Goal: Task Accomplishment & Management: Use online tool/utility

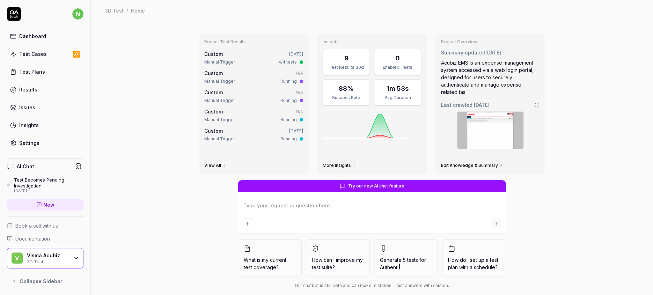
click at [41, 48] on link "Test Cases" at bounding box center [45, 54] width 76 height 14
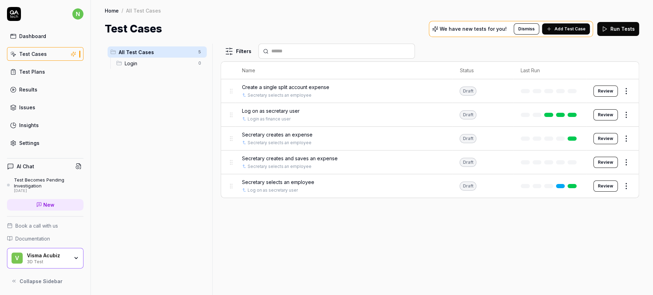
click at [269, 83] on span "Create a single split account expense" at bounding box center [285, 86] width 87 height 7
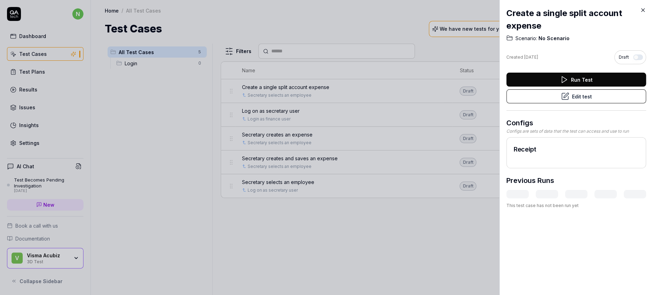
click at [577, 89] on button "Edit test" at bounding box center [576, 96] width 140 height 14
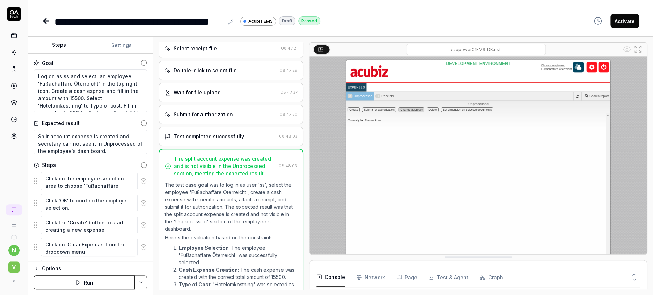
scroll to position [195, 0]
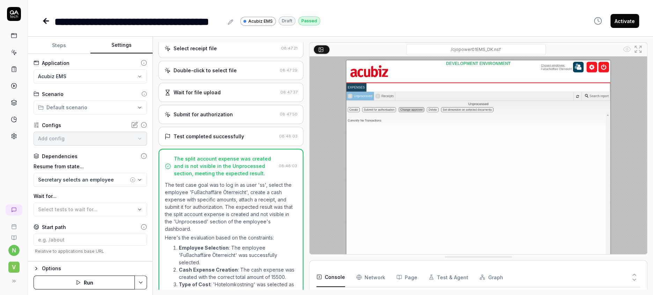
click at [117, 41] on button "Settings" at bounding box center [121, 45] width 63 height 17
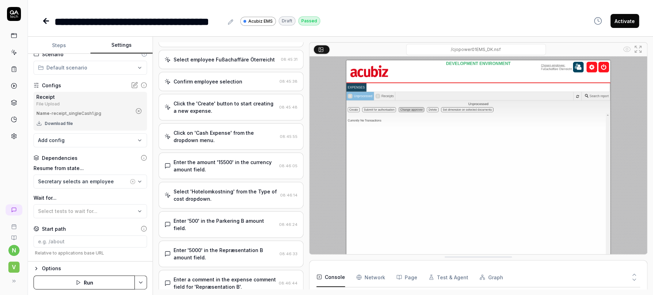
scroll to position [0, 0]
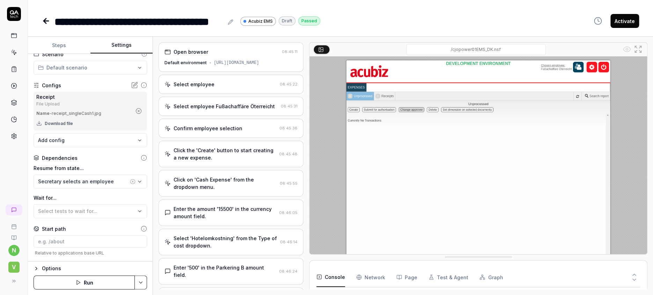
click at [44, 21] on icon at bounding box center [46, 21] width 5 height 0
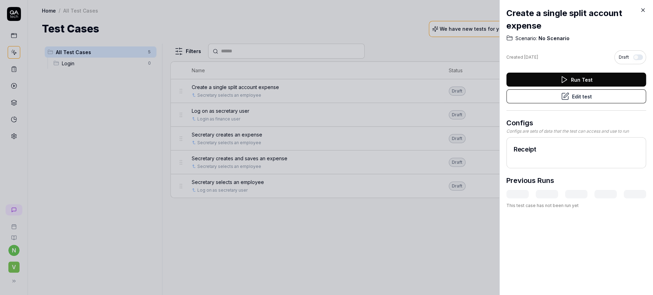
click at [12, 256] on div at bounding box center [326, 147] width 653 height 295
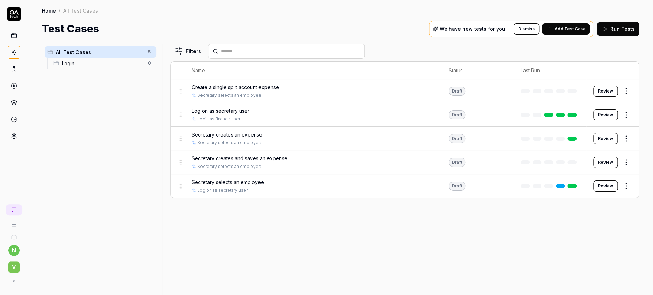
click at [11, 254] on html "n V Home / All Test Cases Home / All Test Cases Test Cases We have new tests fo…" at bounding box center [326, 147] width 653 height 295
click at [63, 119] on html "n V Home / All Test Cases Home / All Test Cases Test Cases We have new tests fo…" at bounding box center [326, 147] width 653 height 295
click at [11, 284] on icon at bounding box center [14, 281] width 6 height 6
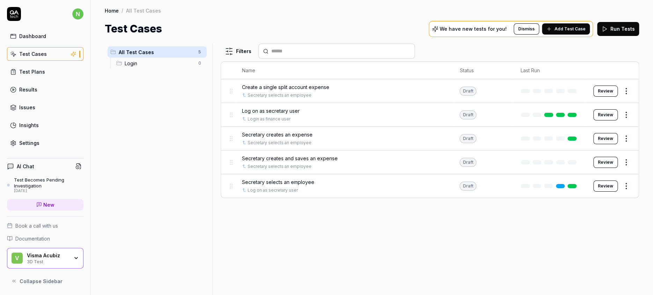
click at [48, 258] on div "Visma Acubiz" at bounding box center [48, 256] width 42 height 6
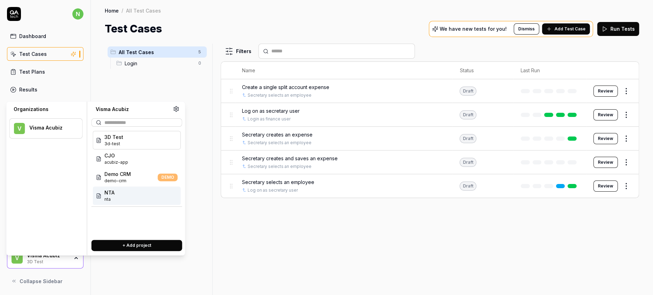
click at [105, 189] on span "NTA" at bounding box center [109, 192] width 10 height 7
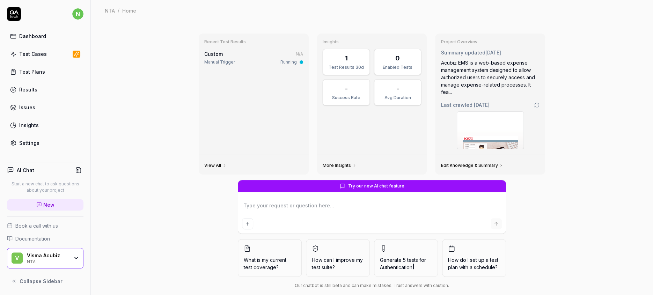
click at [29, 50] on div "Test Cases" at bounding box center [33, 53] width 28 height 7
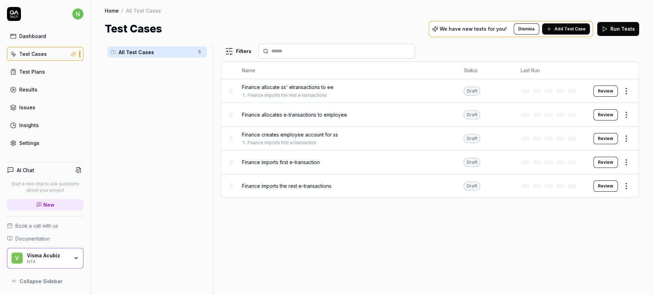
click at [261, 83] on span "Finance allocate ss' etransactions to ee" at bounding box center [288, 86] width 92 height 7
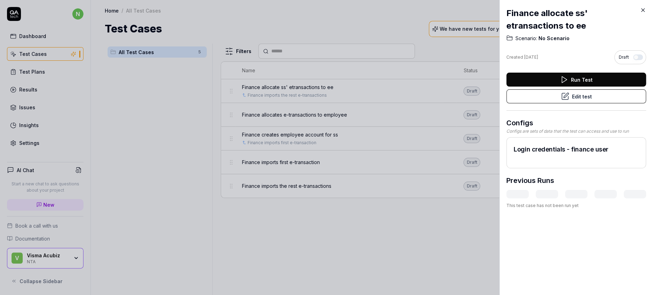
click at [576, 89] on button "Edit test" at bounding box center [576, 96] width 140 height 14
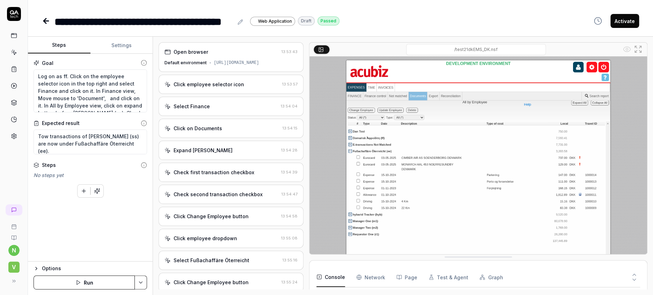
click at [212, 51] on div "Open browser 13:53:43 Default environment [URL][DOMAIN_NAME]" at bounding box center [231, 57] width 145 height 30
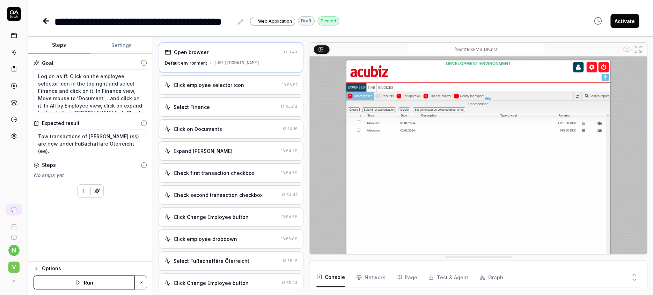
click at [212, 81] on div "Click employee selector icon" at bounding box center [209, 84] width 71 height 7
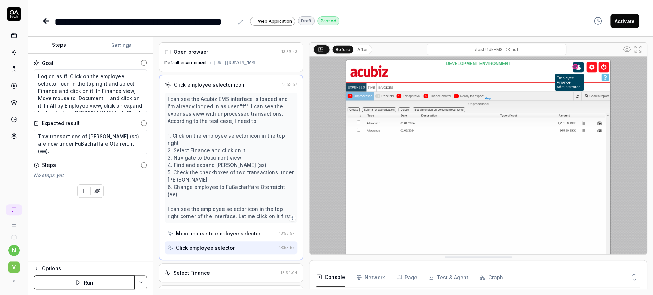
click at [211, 269] on div "Select Finance" at bounding box center [222, 272] width 114 height 7
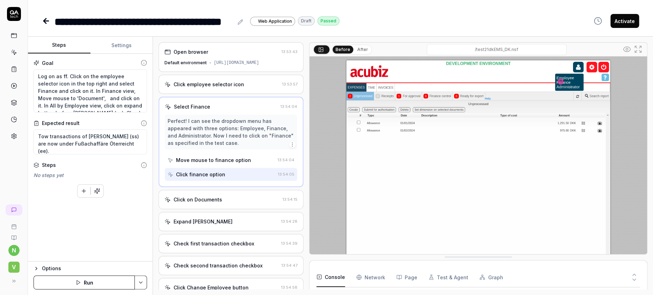
click at [210, 196] on div "Click on Documents" at bounding box center [222, 199] width 115 height 7
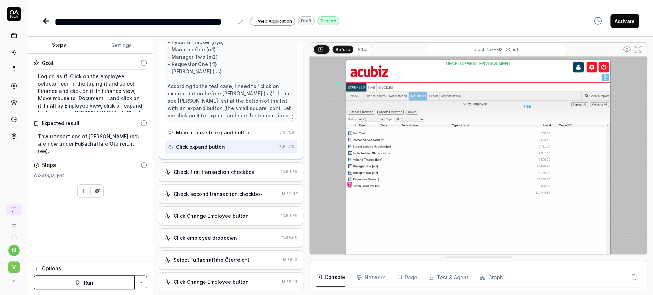
scroll to position [209, 0]
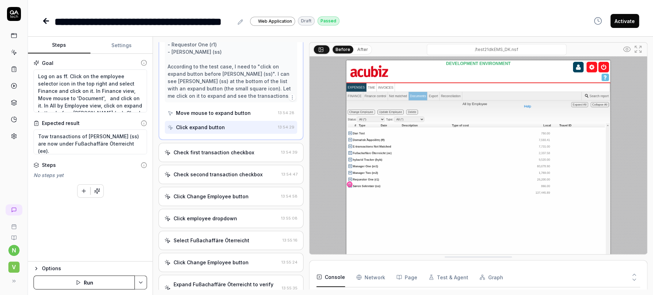
click at [209, 143] on div "Check first transaction checkbox 13:54:39" at bounding box center [231, 152] width 145 height 19
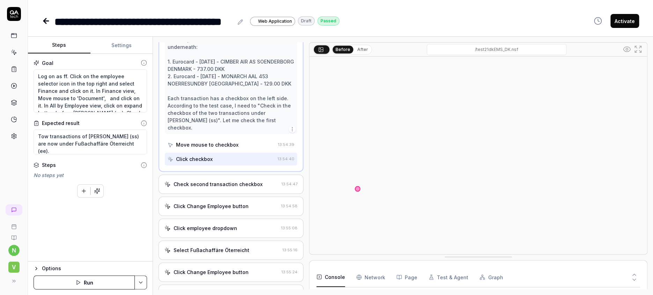
scroll to position [157, 0]
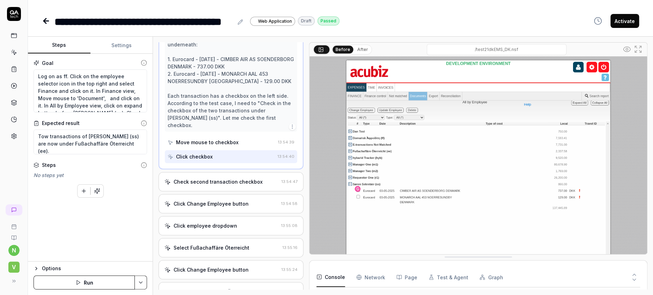
click at [218, 178] on div "Check second transaction checkbox" at bounding box center [218, 181] width 89 height 7
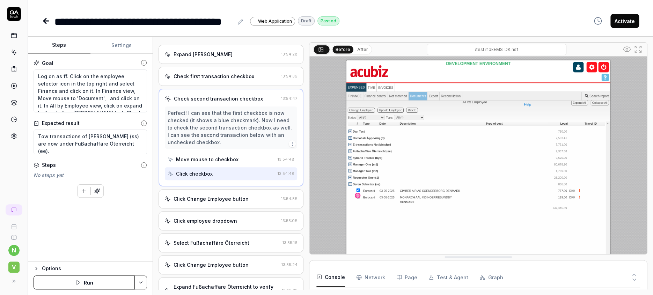
scroll to position [106, 0]
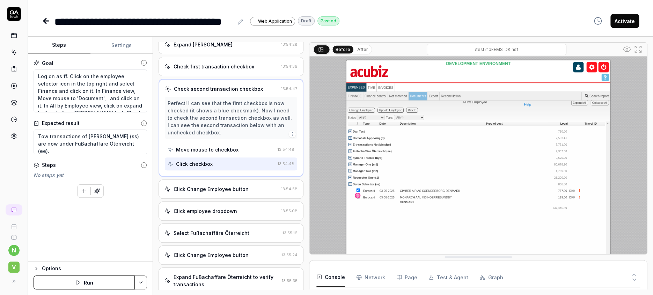
click at [218, 185] on div "Click Change Employee button" at bounding box center [211, 188] width 75 height 7
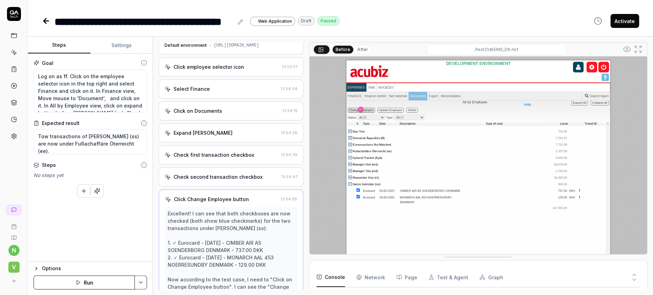
scroll to position [0, 0]
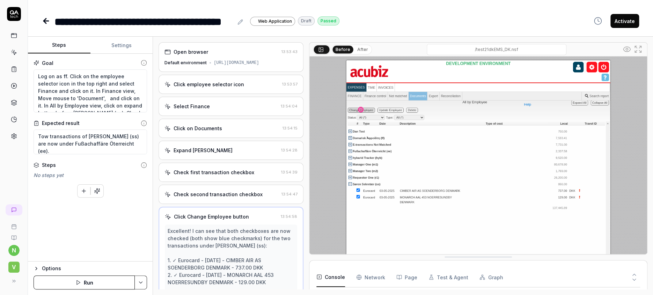
click at [42, 17] on icon at bounding box center [46, 21] width 8 height 8
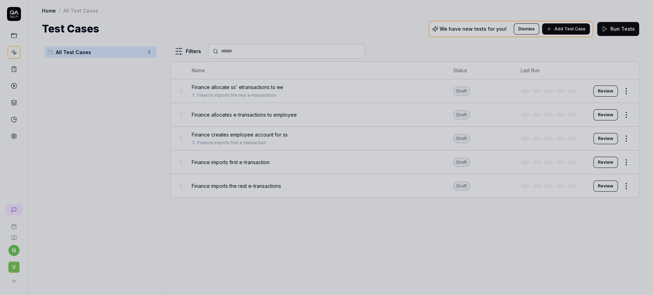
click at [236, 121] on div at bounding box center [326, 147] width 653 height 295
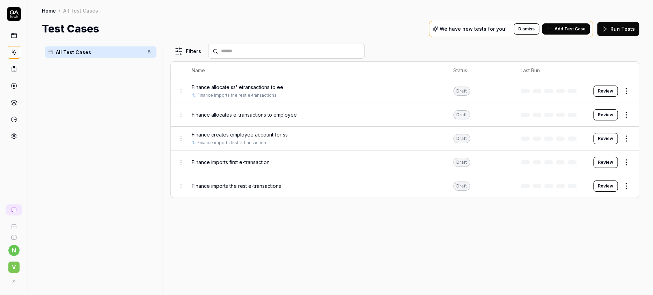
click at [236, 131] on span "Finance creates employee account for ss" at bounding box center [240, 134] width 96 height 7
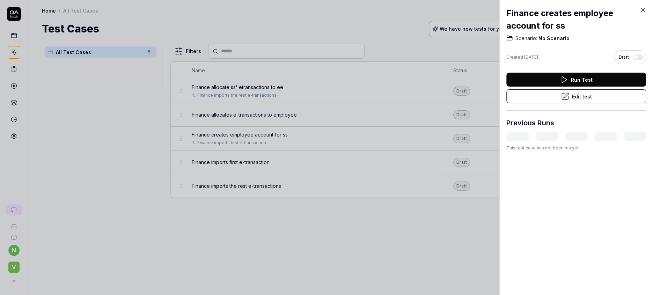
click at [579, 89] on button "Edit test" at bounding box center [576, 96] width 140 height 14
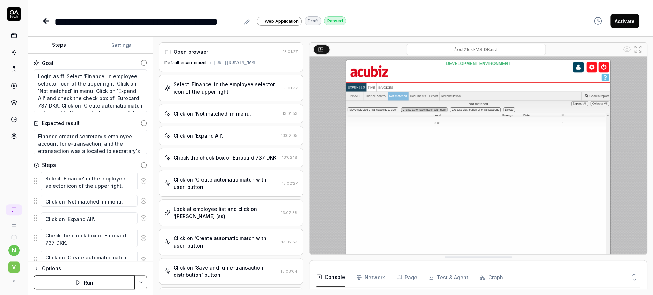
click at [214, 60] on div "[URL][DOMAIN_NAME]" at bounding box center [236, 63] width 45 height 6
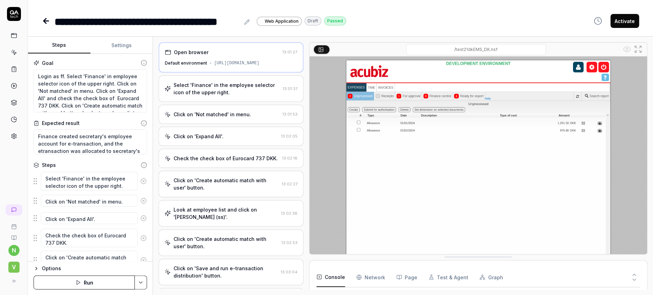
click at [208, 81] on div "Select 'Finance' in the employee selector icon of the upper right." at bounding box center [227, 88] width 107 height 15
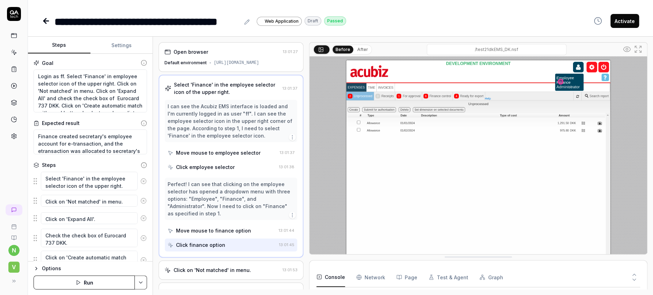
click at [213, 267] on div "Click on 'Not matched' in menu." at bounding box center [213, 270] width 78 height 7
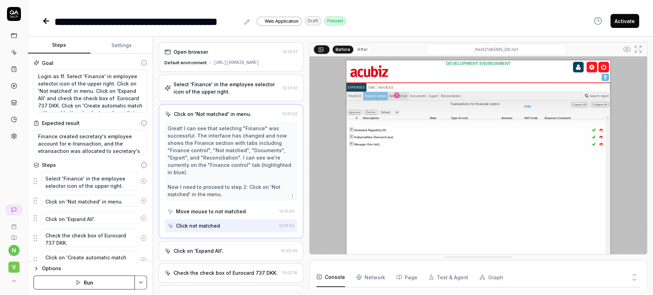
click at [216, 291] on div "Click on 'Create automatic match with user' button." at bounding box center [226, 298] width 105 height 15
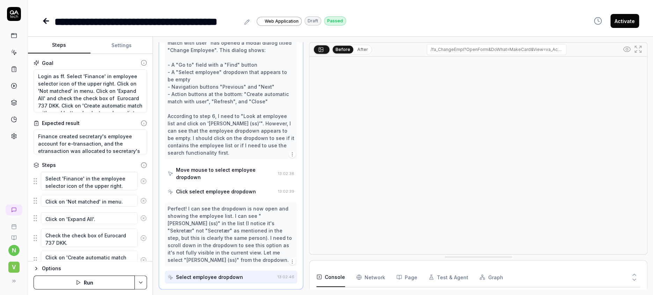
scroll to position [200, 0]
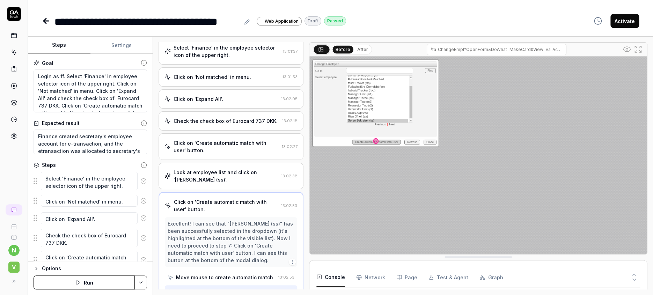
scroll to position [74, 0]
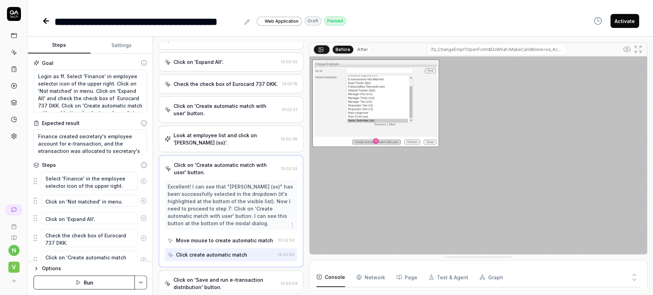
click at [219, 276] on div "Click on 'Save and run e-transaction distribution' button." at bounding box center [226, 283] width 104 height 15
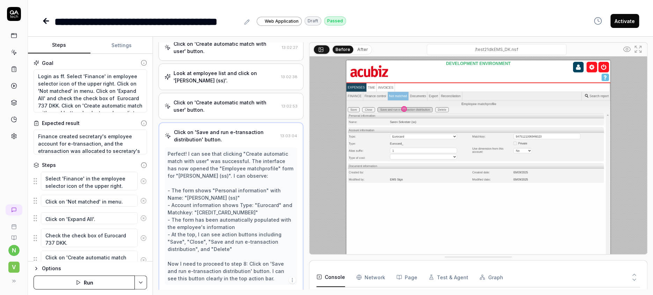
scroll to position [151, 0]
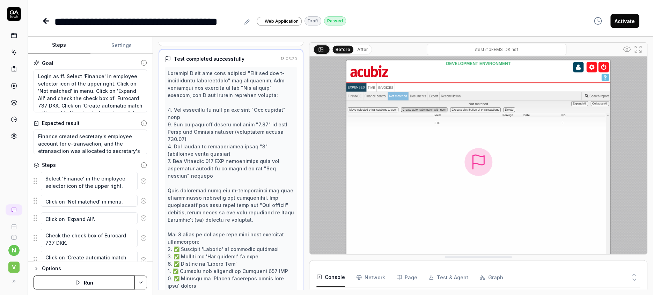
scroll to position [247, 0]
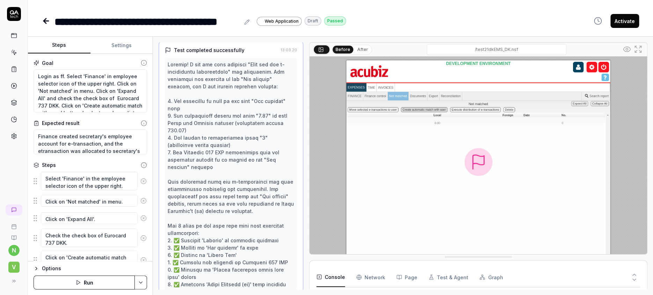
click at [44, 19] on icon at bounding box center [45, 21] width 2 height 5
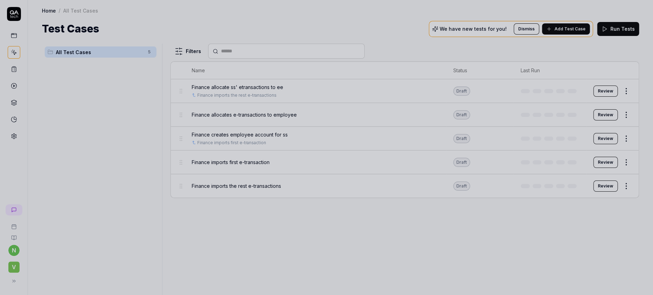
click at [228, 104] on div at bounding box center [326, 147] width 653 height 295
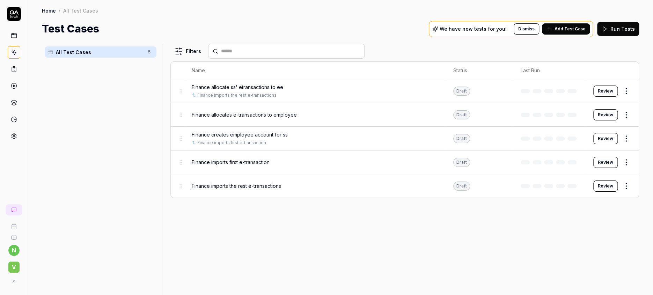
click at [419, 111] on div "Finance allocates e-transactions to employee" at bounding box center [316, 114] width 248 height 7
click at [419, 100] on body "n V Home / All Test Cases Home / All Test Cases Test Cases We have new tests fo…" at bounding box center [326, 147] width 653 height 295
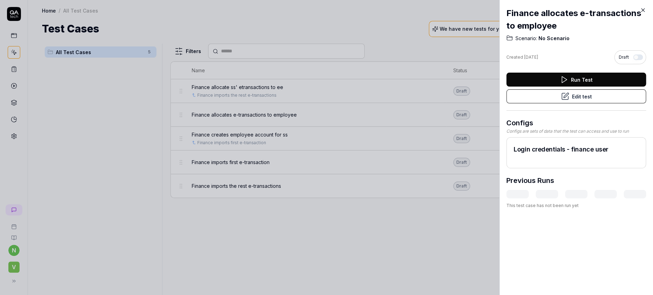
click at [582, 89] on button "Edit test" at bounding box center [576, 96] width 140 height 14
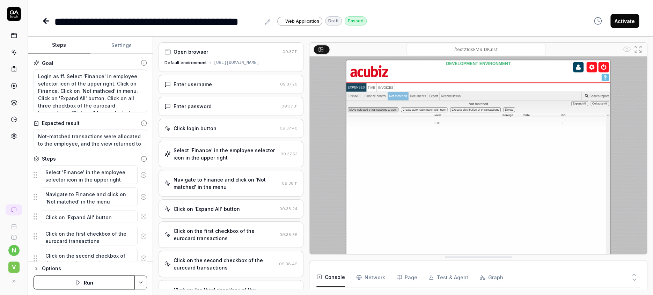
click at [176, 60] on div "Default environment" at bounding box center [186, 63] width 42 height 6
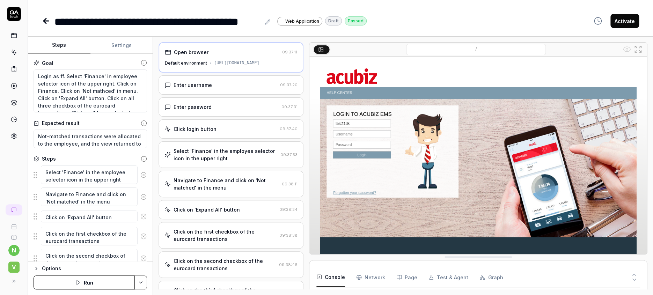
click at [176, 81] on div "Enter username" at bounding box center [193, 84] width 38 height 7
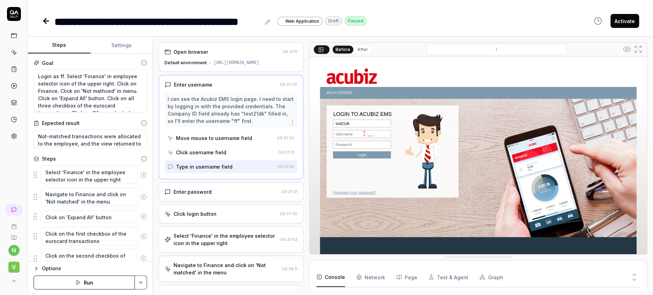
click at [182, 188] on div "Enter password" at bounding box center [193, 191] width 38 height 7
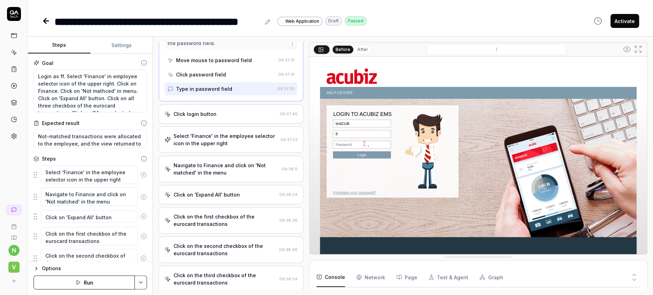
scroll to position [93, 0]
click at [192, 132] on div "Select 'Finance' in the employee selector icon in the upper right" at bounding box center [226, 139] width 104 height 15
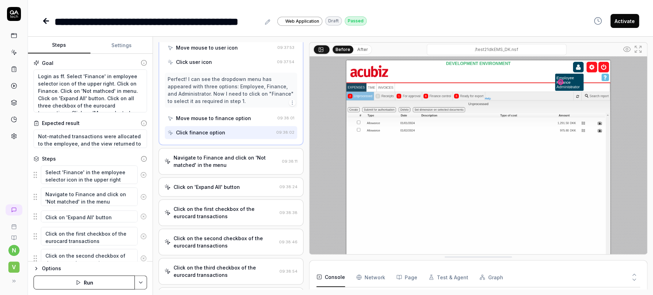
scroll to position [186, 0]
click at [194, 154] on div "Navigate to Finance and click on 'Not matched' in the menu" at bounding box center [226, 161] width 105 height 15
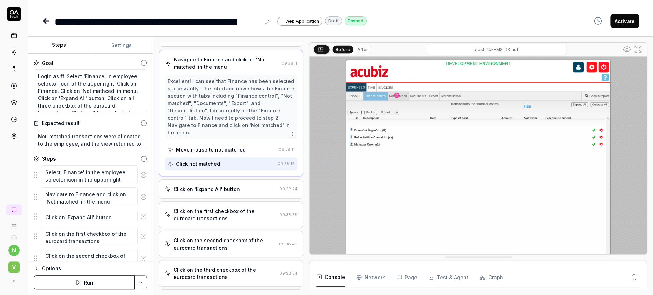
scroll to position [140, 0]
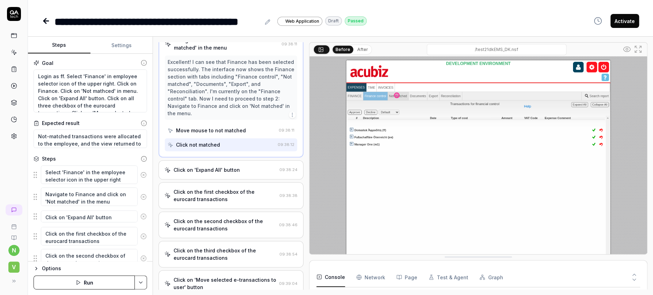
click at [194, 166] on div "Click on 'Expand All' button" at bounding box center [207, 169] width 66 height 7
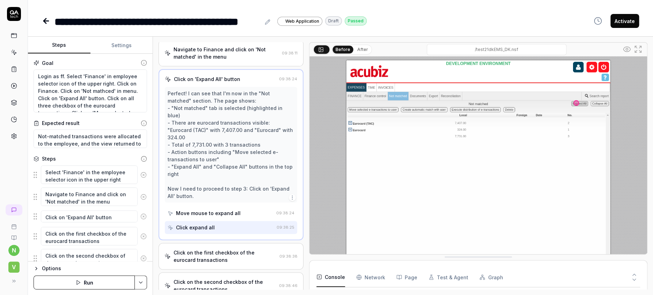
scroll to position [156, 0]
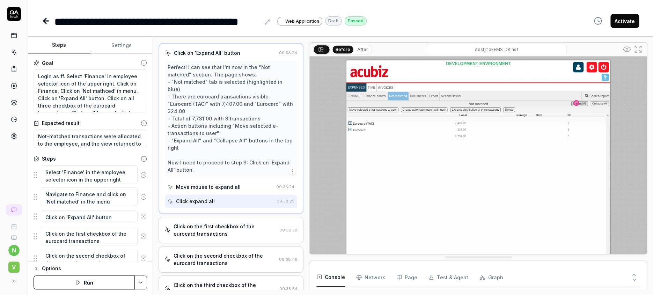
click at [194, 223] on div "Click on the first checkbox of the eurocard transactions" at bounding box center [225, 230] width 103 height 15
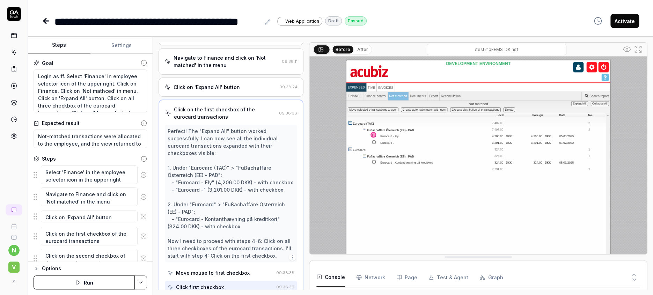
scroll to position [168, 0]
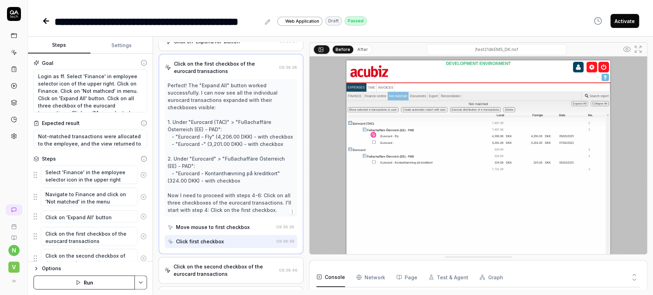
click at [194, 263] on div "Click on the second checkbox of the eurocard transactions" at bounding box center [225, 270] width 103 height 15
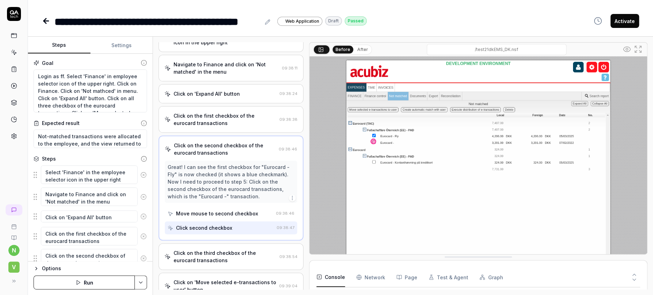
scroll to position [116, 0]
click at [194, 248] on div "Click on the third checkbox of the eurocard transactions" at bounding box center [225, 255] width 103 height 15
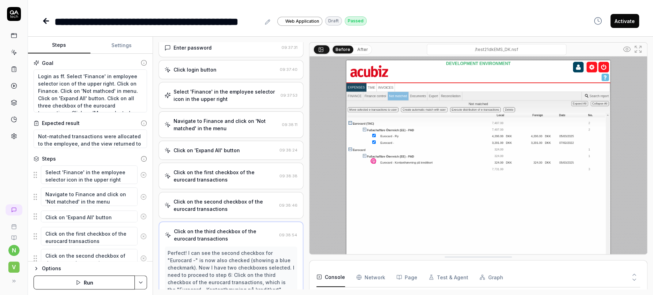
scroll to position [49, 0]
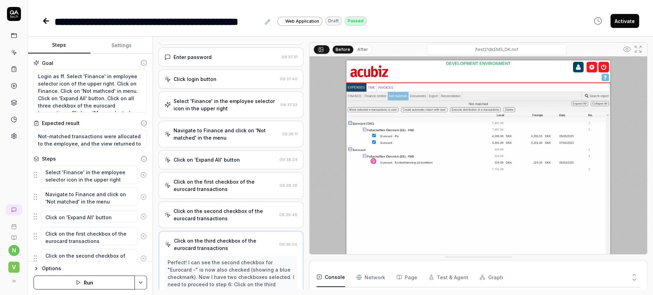
click at [44, 19] on icon at bounding box center [45, 21] width 2 height 5
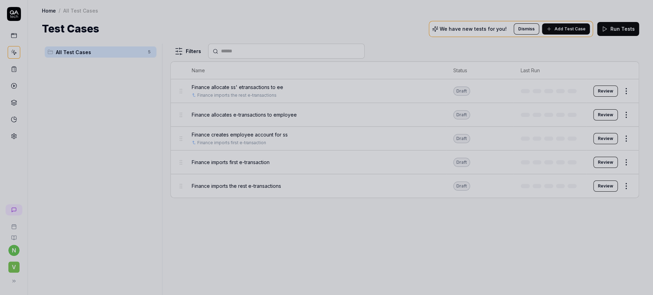
click at [219, 79] on div at bounding box center [326, 147] width 653 height 295
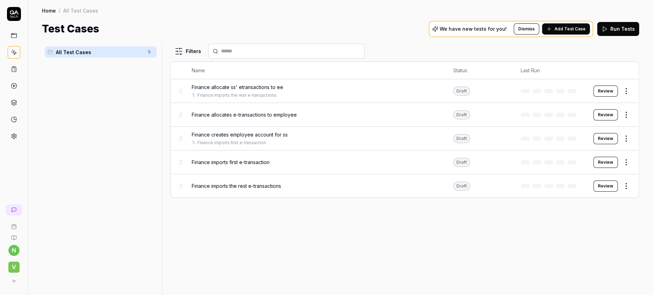
click at [254, 111] on span "Finance allocates e-transactions to employee" at bounding box center [244, 114] width 105 height 7
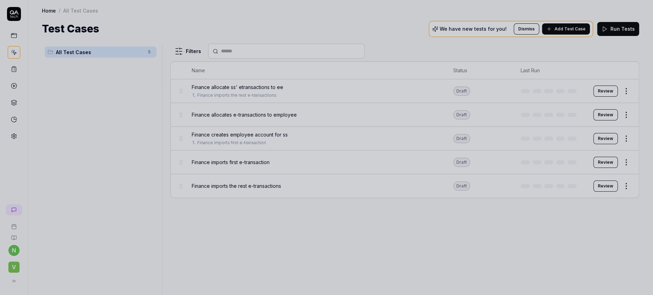
click at [224, 171] on div at bounding box center [326, 147] width 653 height 295
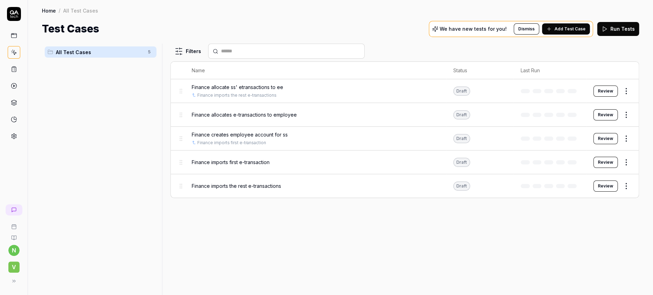
click at [439, 182] on div "Finance imports the rest e-transactions" at bounding box center [316, 185] width 248 height 7
click at [445, 169] on body "n V Home / All Test Cases Home / All Test Cases Test Cases We have new tests fo…" at bounding box center [326, 147] width 653 height 295
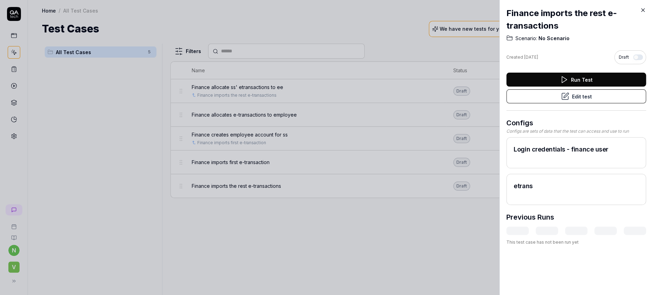
click at [574, 89] on button "Edit test" at bounding box center [576, 96] width 140 height 14
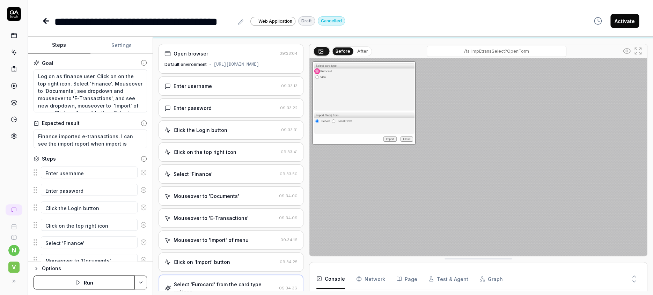
click at [174, 51] on div "Open browser 09:33:04 Default environment [URL][DOMAIN_NAME]" at bounding box center [231, 59] width 145 height 30
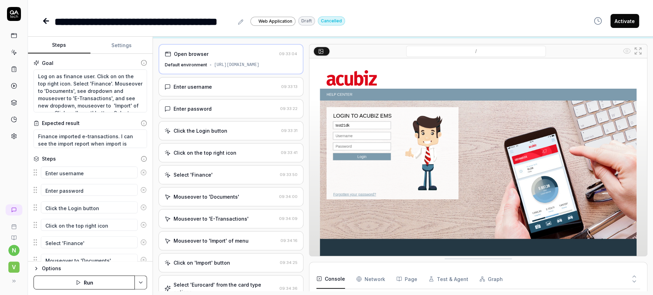
click at [178, 81] on div "Enter username 09:33:13" at bounding box center [231, 86] width 145 height 19
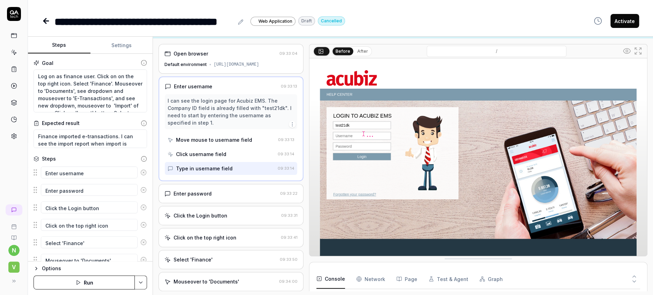
click at [190, 190] on div "Enter password" at bounding box center [193, 193] width 38 height 7
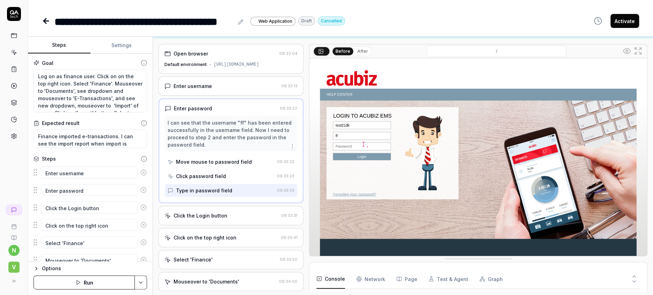
click at [208, 206] on div "Click the Login button 09:33:31" at bounding box center [231, 215] width 145 height 19
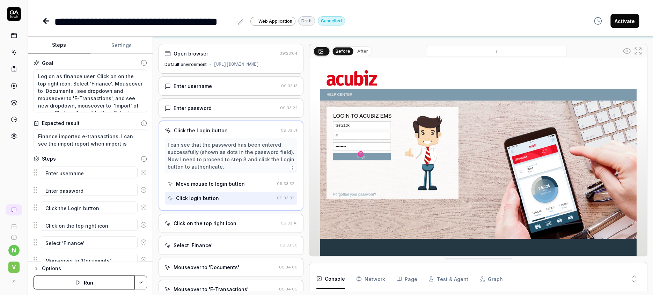
click at [208, 242] on div "Select 'Finance'" at bounding box center [221, 245] width 112 height 7
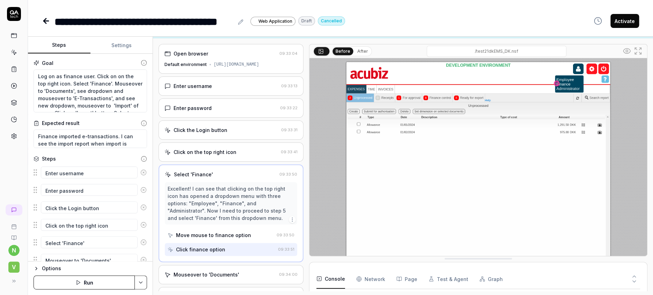
click at [209, 271] on div "Mouseover to 'Documents'" at bounding box center [207, 274] width 66 height 7
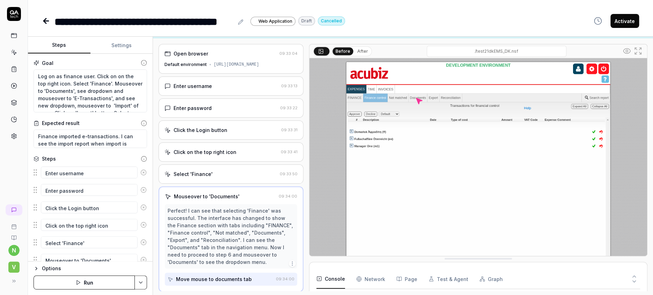
click at [234, 50] on div "Open browser" at bounding box center [221, 53] width 112 height 7
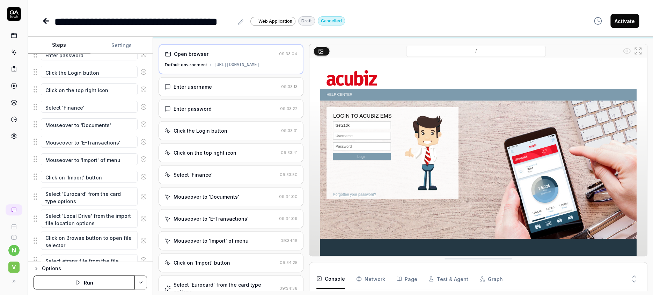
scroll to position [166, 0]
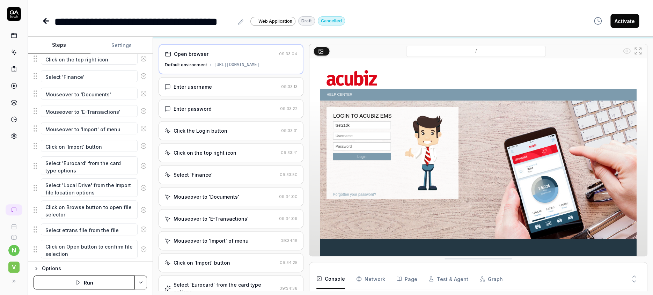
click at [81, 283] on button "Run" at bounding box center [84, 283] width 101 height 14
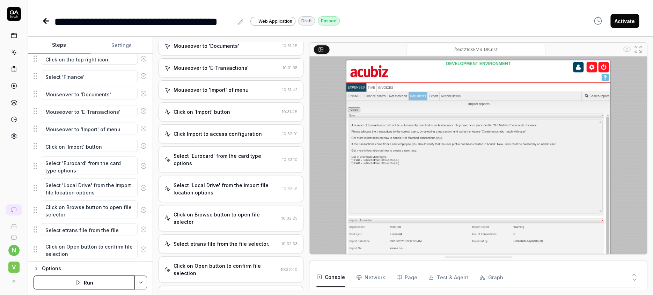
scroll to position [152, 0]
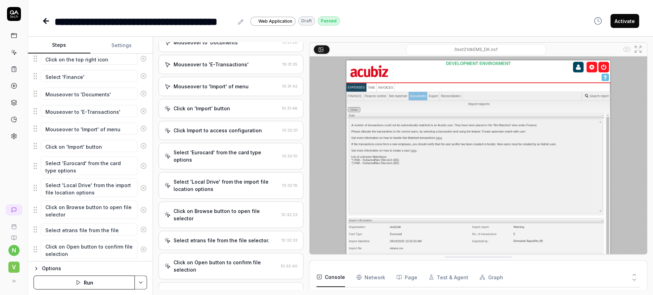
click at [42, 18] on icon at bounding box center [46, 21] width 8 height 8
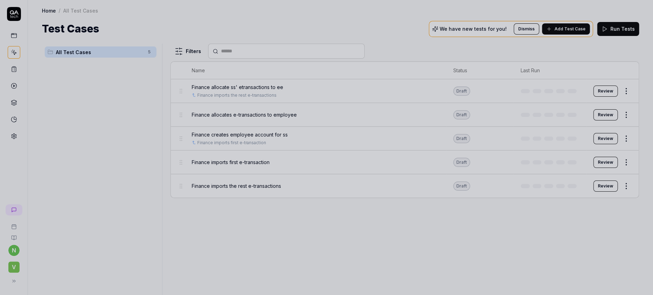
click at [229, 76] on div at bounding box center [326, 147] width 653 height 295
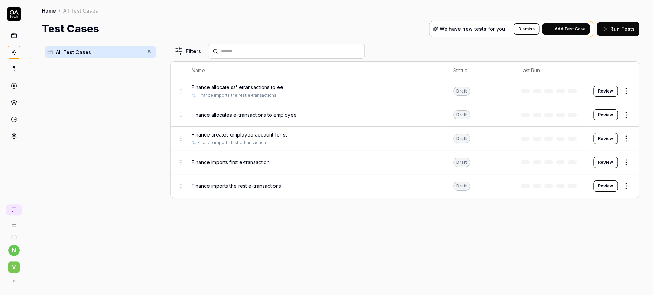
click at [233, 111] on span "Finance allocates e-transactions to employee" at bounding box center [244, 114] width 105 height 7
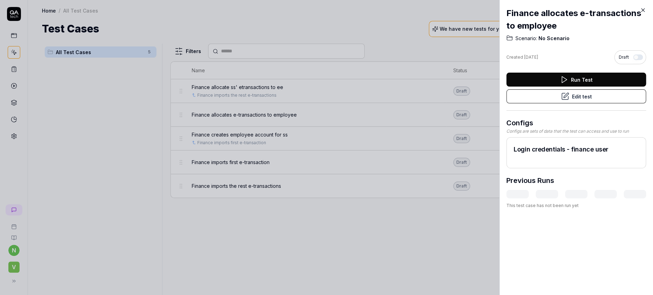
click at [576, 89] on button "Edit test" at bounding box center [576, 96] width 140 height 14
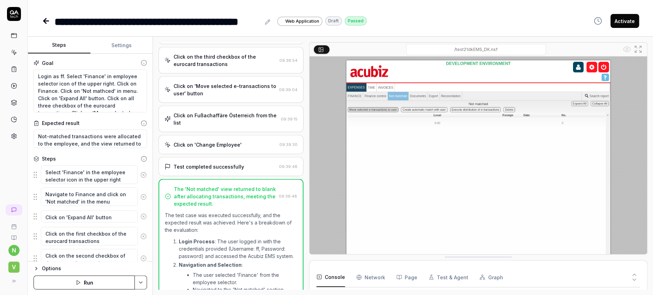
scroll to position [302, 0]
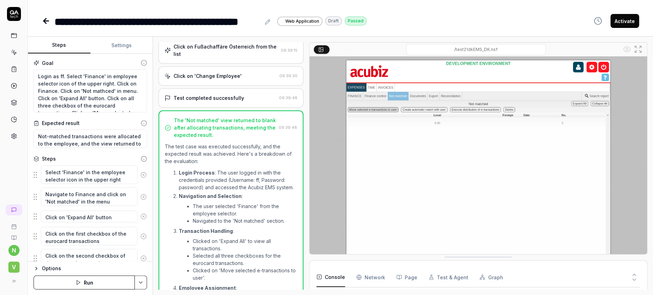
click at [86, 282] on button "Run" at bounding box center [84, 283] width 101 height 14
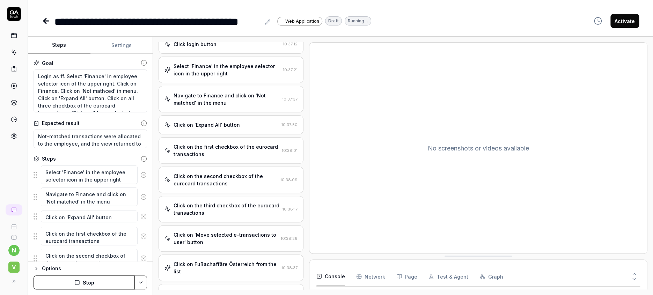
scroll to position [140, 0]
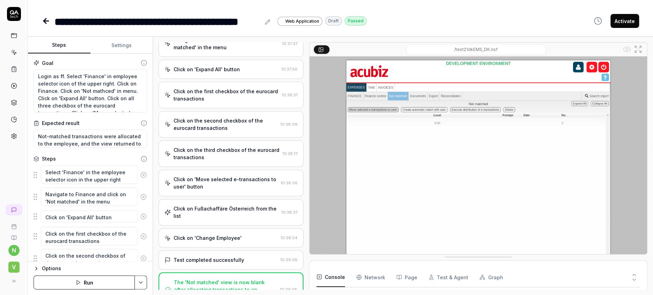
type textarea "*"
